Goal: Transaction & Acquisition: Purchase product/service

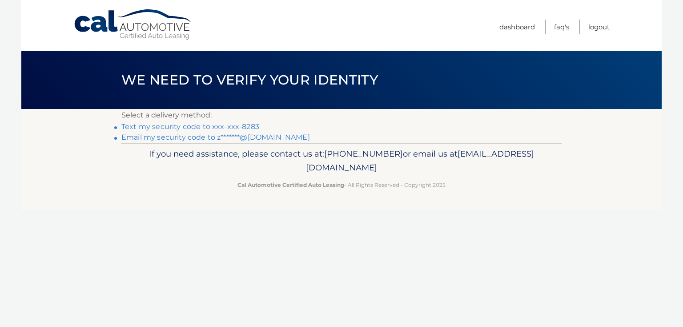
click at [209, 126] on link "Text my security code to xxx-xxx-8283" at bounding box center [190, 126] width 138 height 8
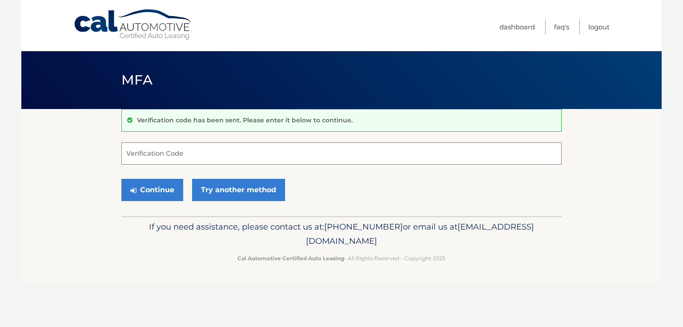
click at [210, 152] on input "Verification Code" at bounding box center [341, 153] width 440 height 22
type input "366170"
click at [150, 190] on button "Continue" at bounding box center [152, 190] width 62 height 22
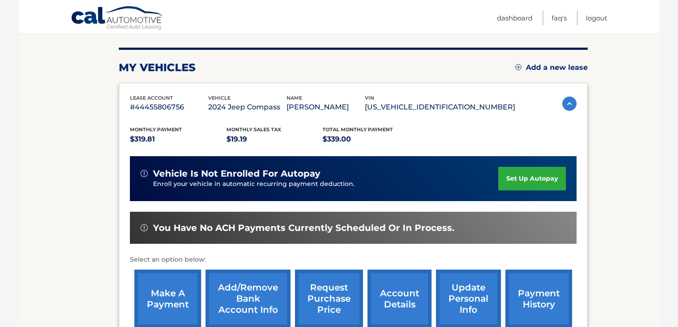
scroll to position [118, 0]
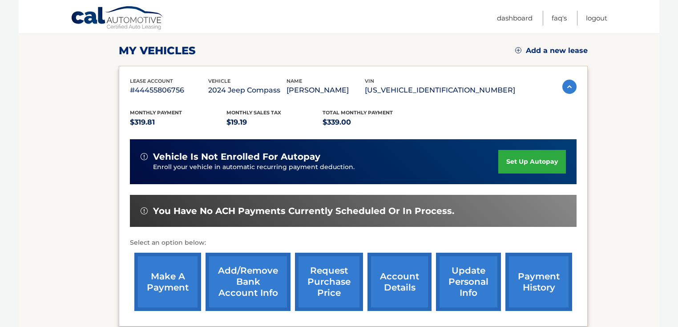
click at [175, 284] on link "make a payment" at bounding box center [167, 282] width 67 height 58
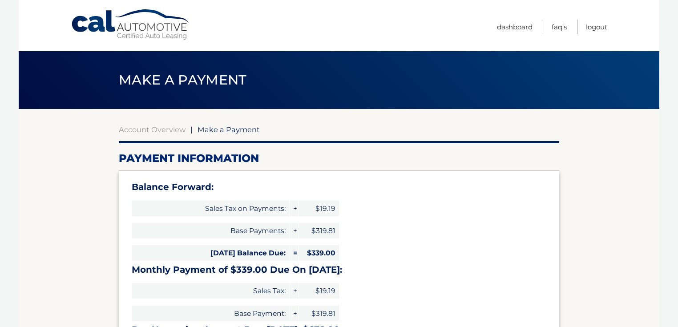
select select "MzMzZjQwYmUtZTkzZC00NDMyLWI4ZGUtMWZjOWE1YWQyOWY2"
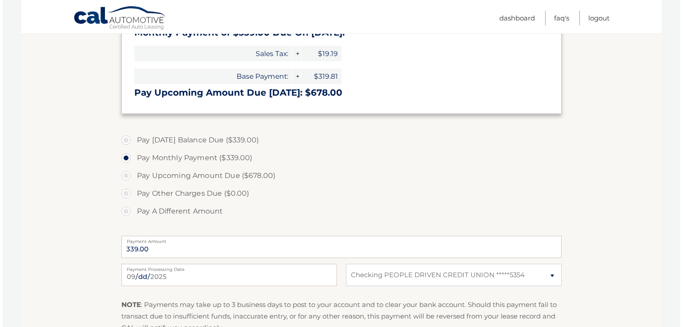
scroll to position [296, 0]
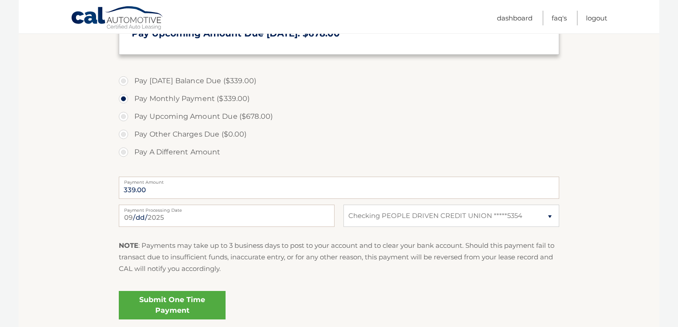
click at [198, 299] on link "Submit One Time Payment" at bounding box center [172, 305] width 107 height 28
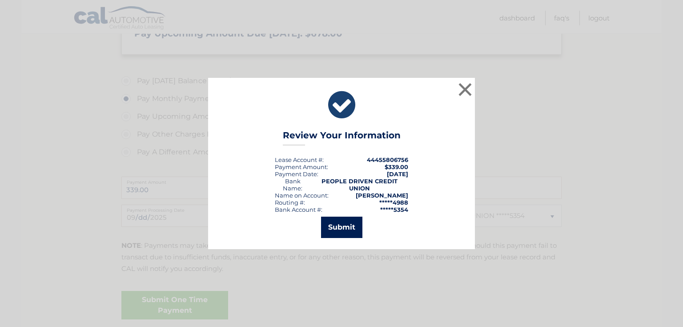
click at [349, 224] on button "Submit" at bounding box center [341, 227] width 41 height 21
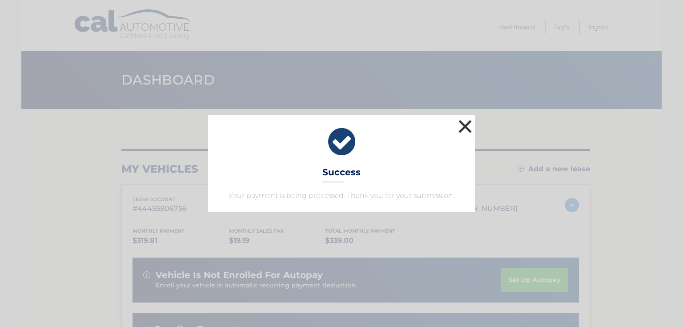
click at [468, 124] on button "×" at bounding box center [465, 126] width 18 height 18
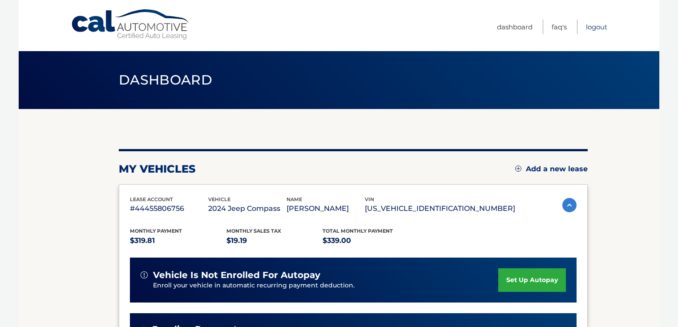
click at [603, 25] on link "Logout" at bounding box center [596, 27] width 21 height 15
